Goal: Check status: Verify the current state of an ongoing process or item

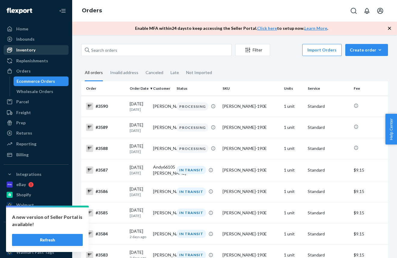
click at [53, 50] on div "Inventory" at bounding box center [36, 50] width 64 height 8
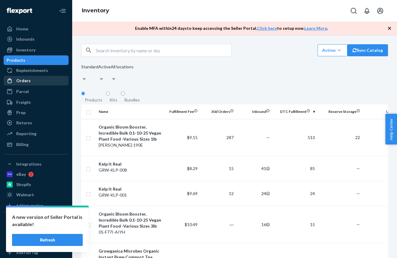
click at [30, 79] on div "Orders" at bounding box center [36, 80] width 64 height 8
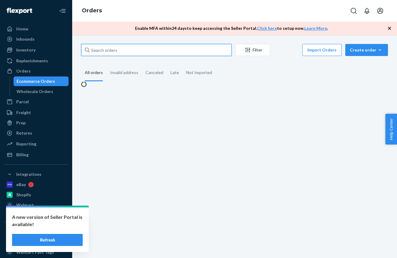
click at [108, 52] on input "text" at bounding box center [156, 50] width 151 height 12
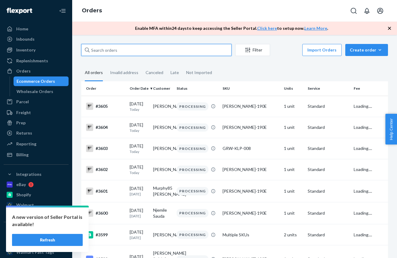
paste input "[PERSON_NAME]"
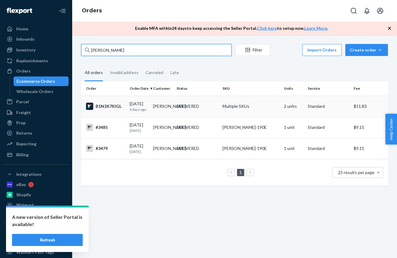
type input "[PERSON_NAME]"
click at [108, 104] on div "B1N3X7KIGL" at bounding box center [105, 106] width 39 height 7
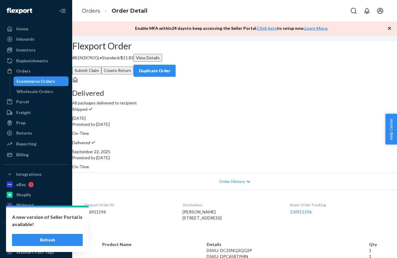
scroll to position [6, 0]
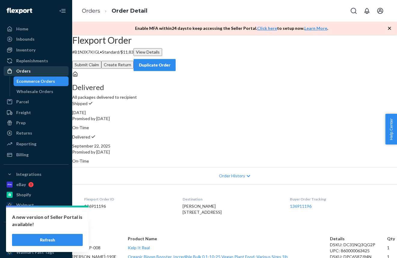
click at [43, 70] on div "Orders" at bounding box center [36, 71] width 64 height 8
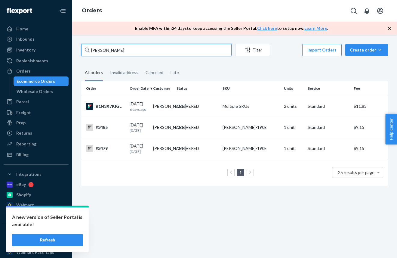
click at [91, 50] on input "[PERSON_NAME]" at bounding box center [156, 50] width 151 height 12
paste input "[PERSON_NAME]"
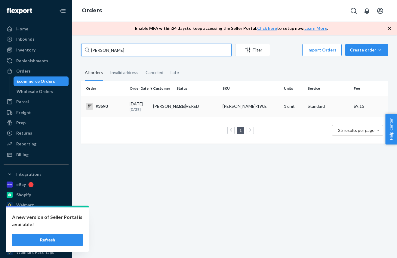
type input "[PERSON_NAME]"
click at [102, 107] on div "#3590" at bounding box center [105, 106] width 39 height 7
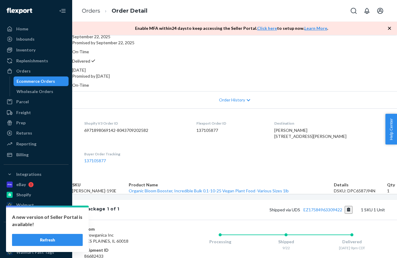
scroll to position [111, 0]
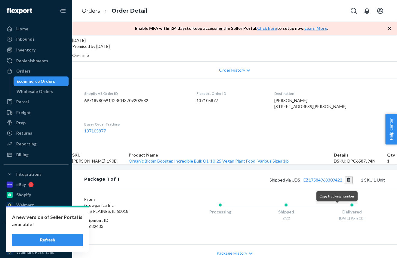
click at [345, 184] on button "Copy tracking number" at bounding box center [349, 180] width 8 height 8
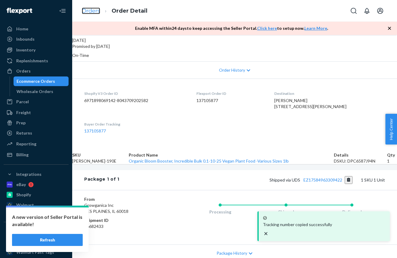
click at [92, 12] on link "Orders" at bounding box center [91, 11] width 18 height 7
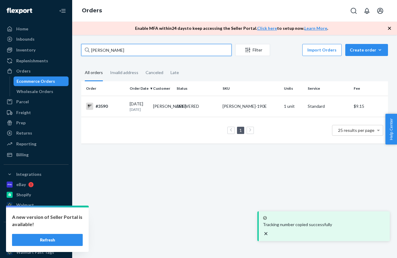
click at [106, 48] on input "[PERSON_NAME]" at bounding box center [156, 50] width 151 height 12
paste input "[PERSON_NAME]"
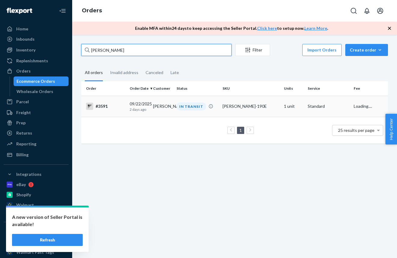
type input "[PERSON_NAME]"
click at [100, 107] on div "#3591" at bounding box center [105, 106] width 39 height 7
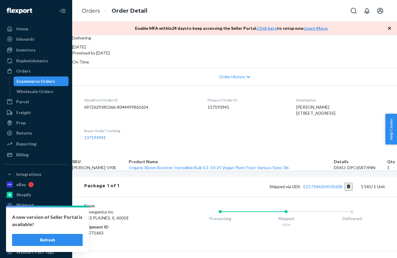
scroll to position [152, 0]
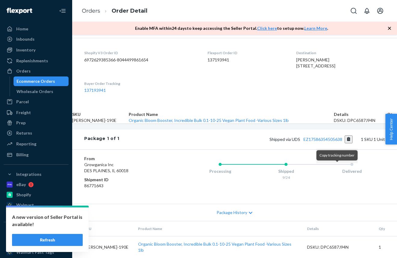
click at [345, 143] on button "Copy tracking number" at bounding box center [349, 139] width 8 height 8
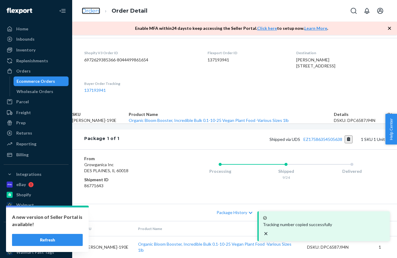
click at [92, 12] on link "Orders" at bounding box center [91, 11] width 18 height 7
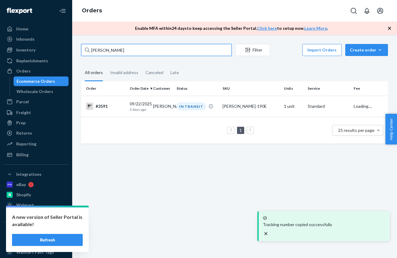
click at [105, 53] on input "[PERSON_NAME]" at bounding box center [156, 50] width 151 height 12
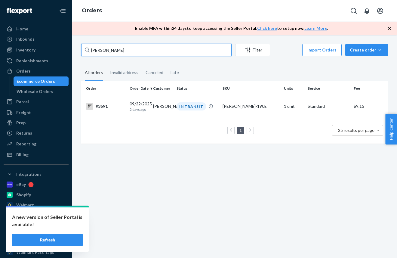
paste input "[PERSON_NAME]"
type input "[PERSON_NAME]"
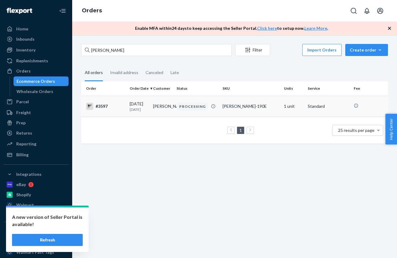
click at [103, 103] on div "#3597" at bounding box center [105, 106] width 39 height 7
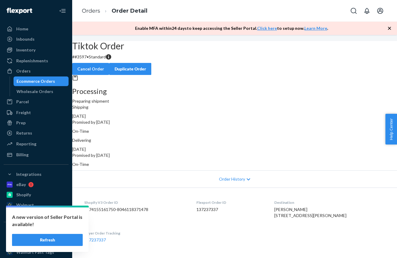
click at [91, 7] on li "Orders" at bounding box center [91, 11] width 18 height 8
click at [97, 16] on ol "Orders Order Detail" at bounding box center [114, 11] width 75 height 18
click at [97, 11] on link "Orders" at bounding box center [91, 11] width 18 height 7
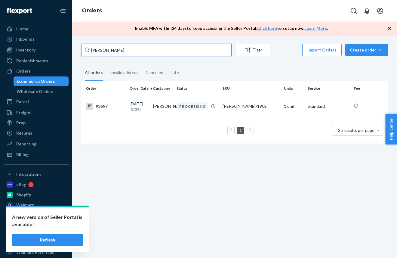
click at [104, 51] on input "[PERSON_NAME]" at bounding box center [156, 50] width 151 height 12
paste input "Njemile Sauda"
type input "Njemile Sauda"
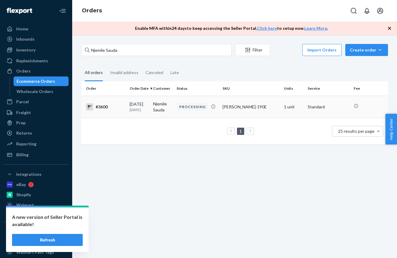
click at [105, 105] on div "#3600" at bounding box center [105, 106] width 39 height 7
